Goal: Transaction & Acquisition: Purchase product/service

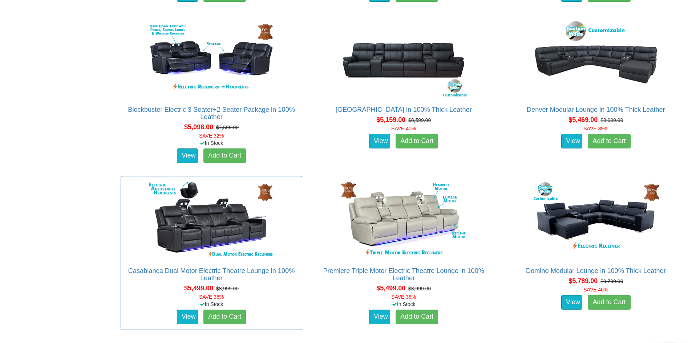
scroll to position [2210, 0]
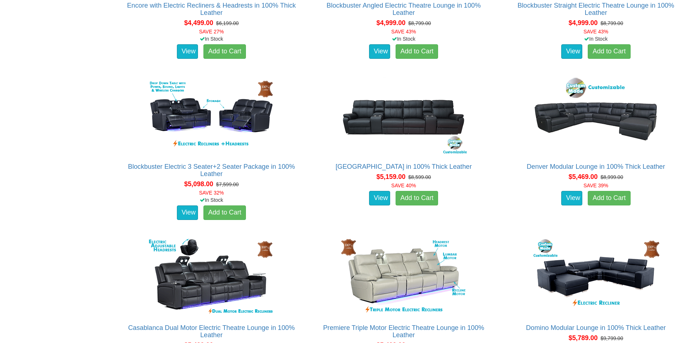
click at [308, 214] on div "Denver Theatre Lounge in 100% Thick Leather Advertised price is for the 4 Seate…" at bounding box center [404, 149] width 192 height 154
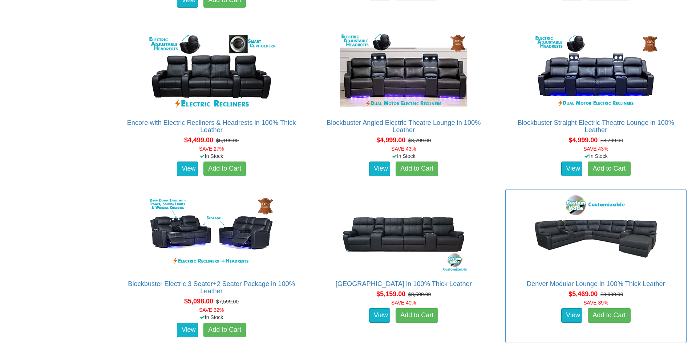
scroll to position [2101, 0]
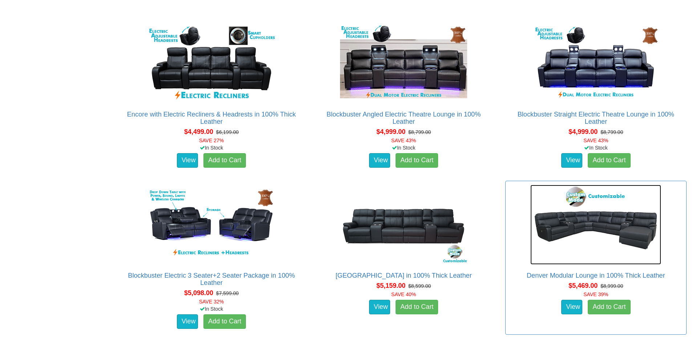
click at [616, 231] on img at bounding box center [595, 225] width 131 height 80
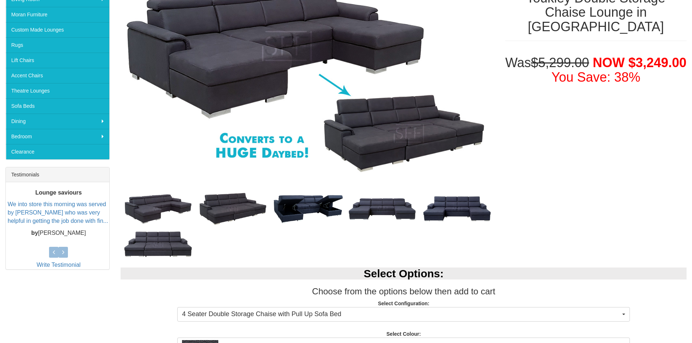
scroll to position [145, 0]
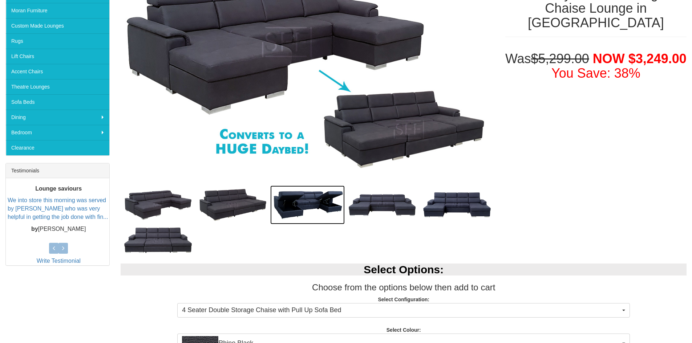
drag, startPoint x: 302, startPoint y: 190, endPoint x: 302, endPoint y: 198, distance: 8.7
click at [302, 190] on img at bounding box center [307, 205] width 75 height 39
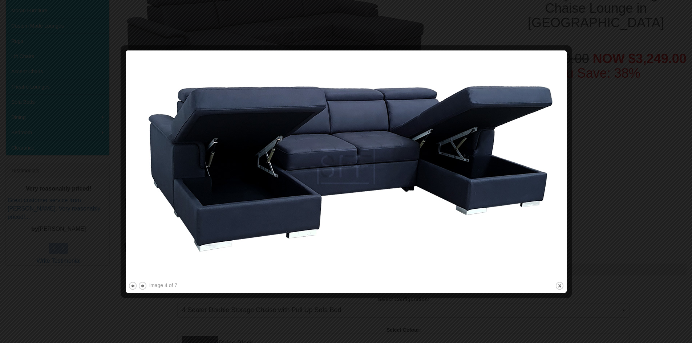
click at [378, 199] on img at bounding box center [346, 166] width 436 height 227
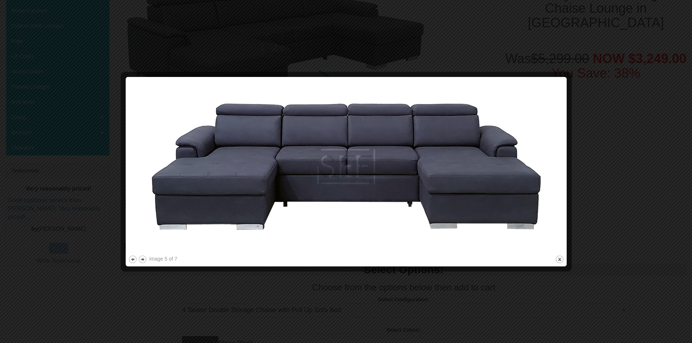
click at [578, 102] on div at bounding box center [346, 171] width 692 height 343
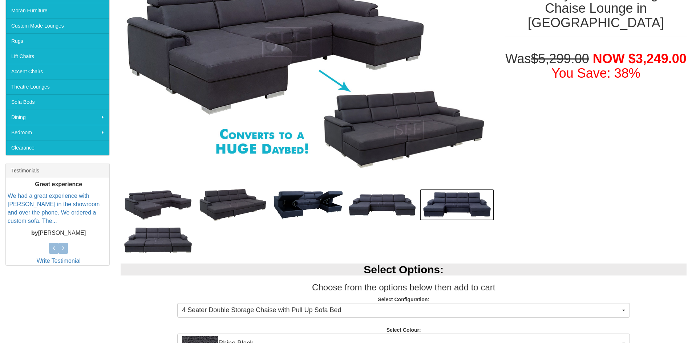
click at [446, 205] on img at bounding box center [457, 205] width 75 height 32
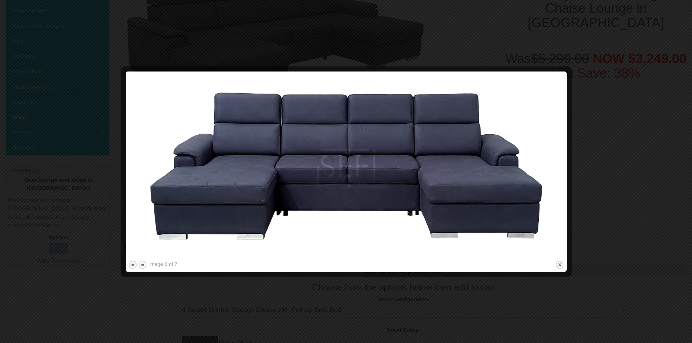
click at [559, 93] on img at bounding box center [346, 166] width 436 height 185
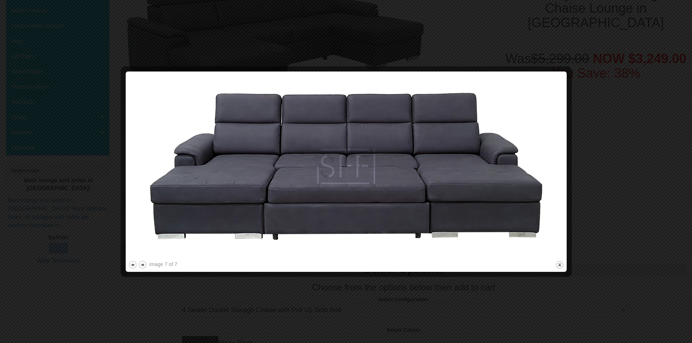
click at [600, 98] on div at bounding box center [346, 171] width 692 height 343
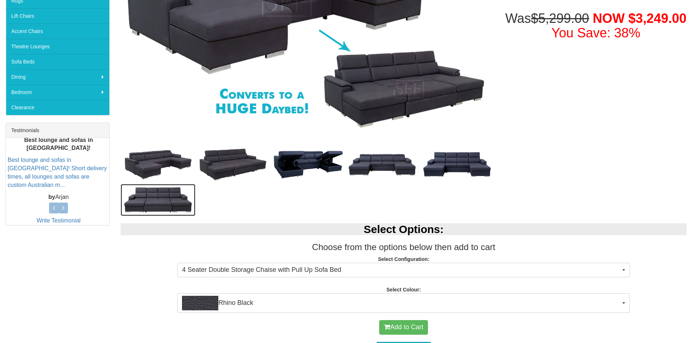
scroll to position [291, 0]
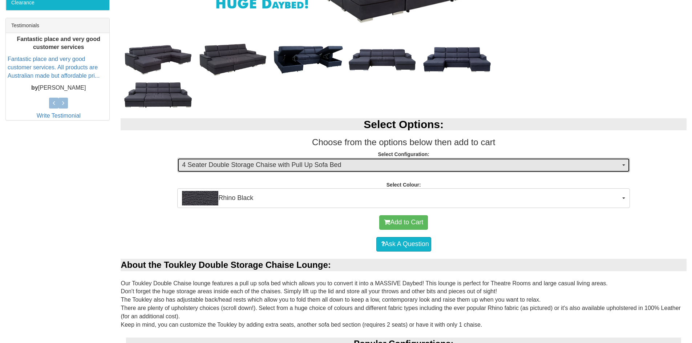
click at [335, 164] on span "4 Seater Double Storage Chaise with Pull Up Sofa Bed" at bounding box center [401, 165] width 438 height 9
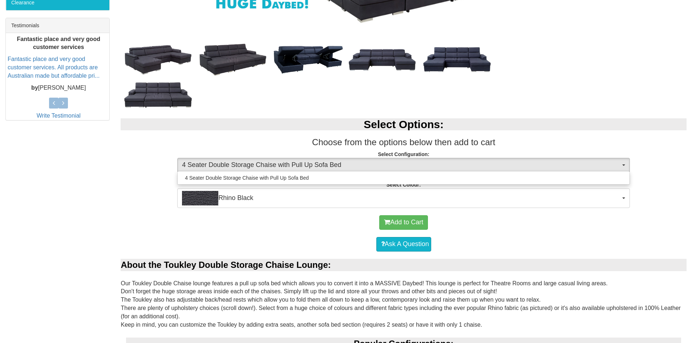
click at [279, 222] on div "Add to Cart" at bounding box center [403, 223] width 559 height 22
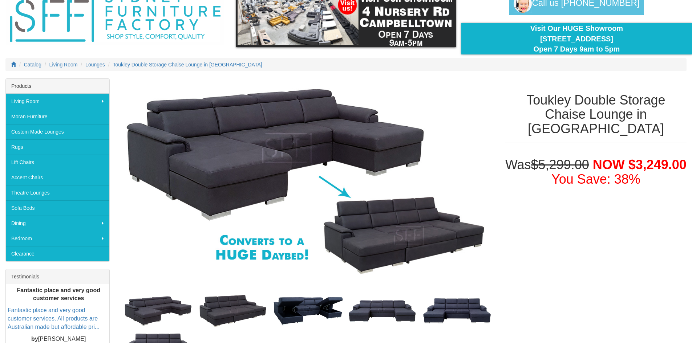
scroll to position [0, 0]
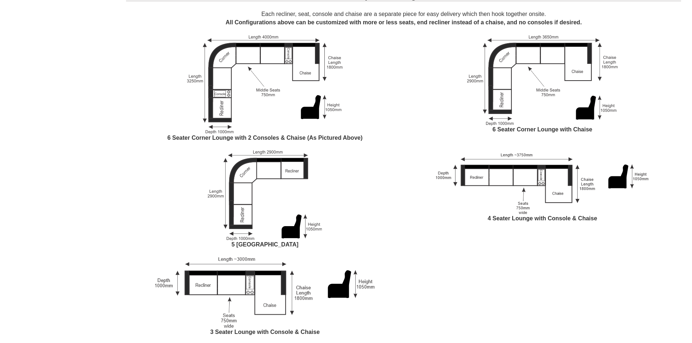
scroll to position [617, 0]
